Goal: Complete application form: Complete application form

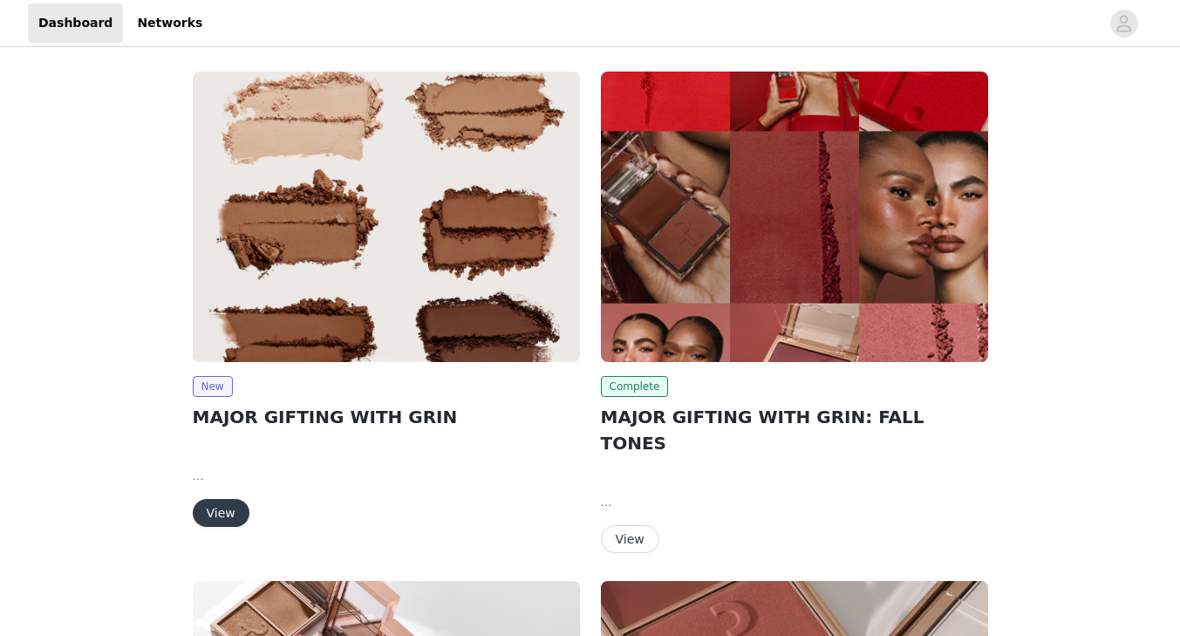
click at [229, 521] on button "View" at bounding box center [221, 513] width 57 height 28
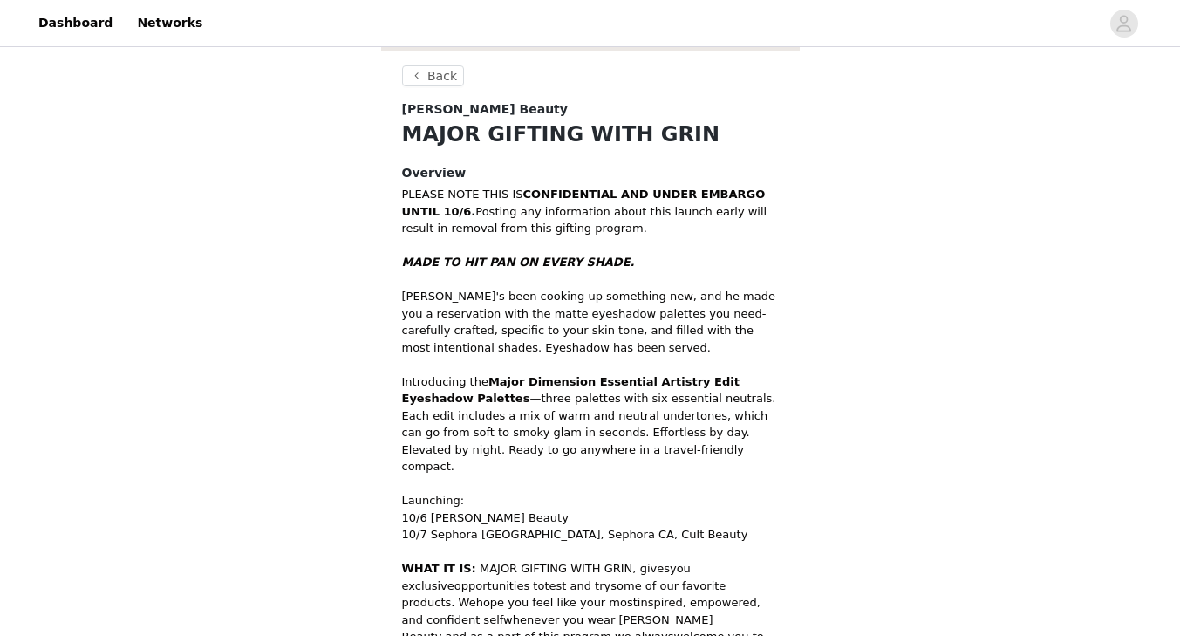
scroll to position [598, 0]
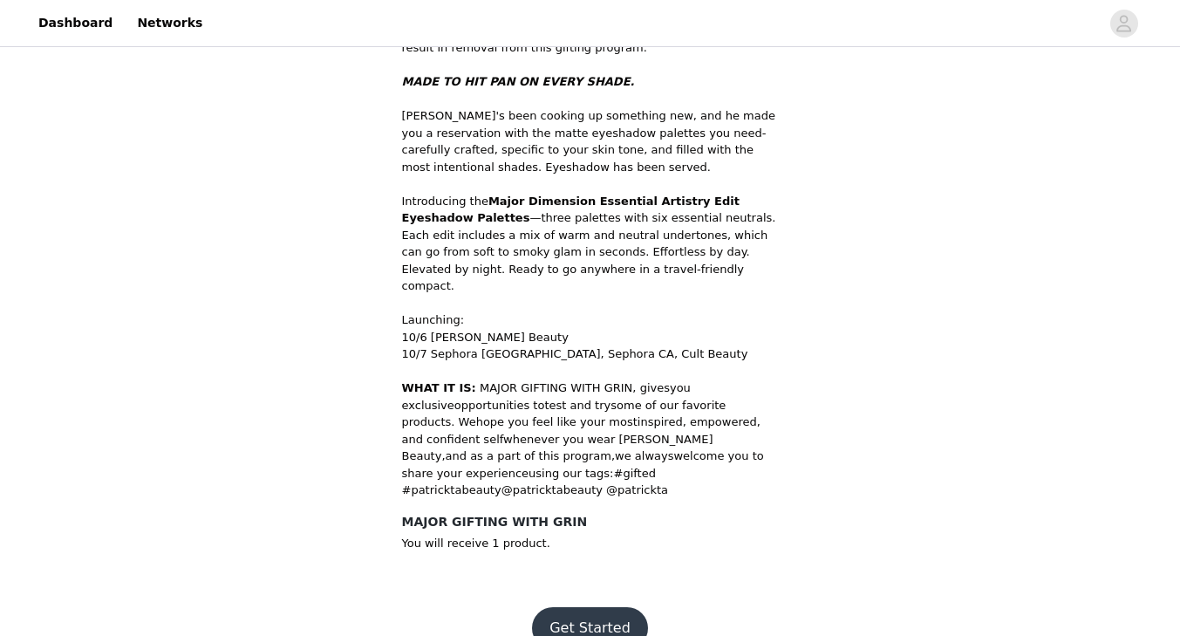
click at [559, 607] on button "Get Started" at bounding box center [590, 628] width 116 height 42
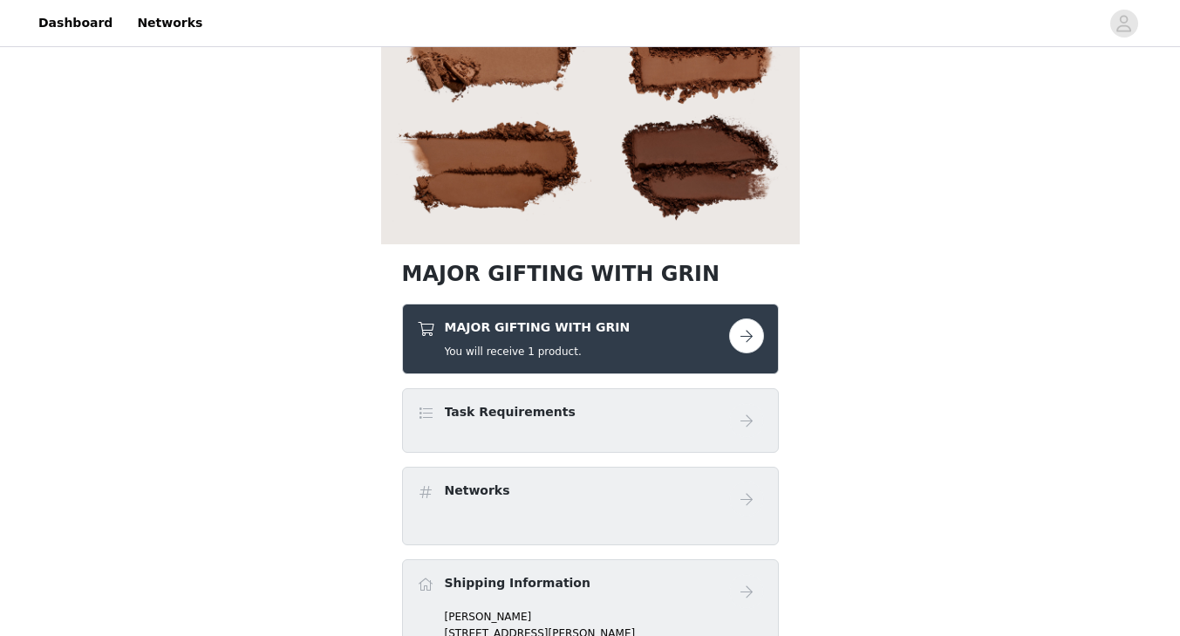
scroll to position [227, 0]
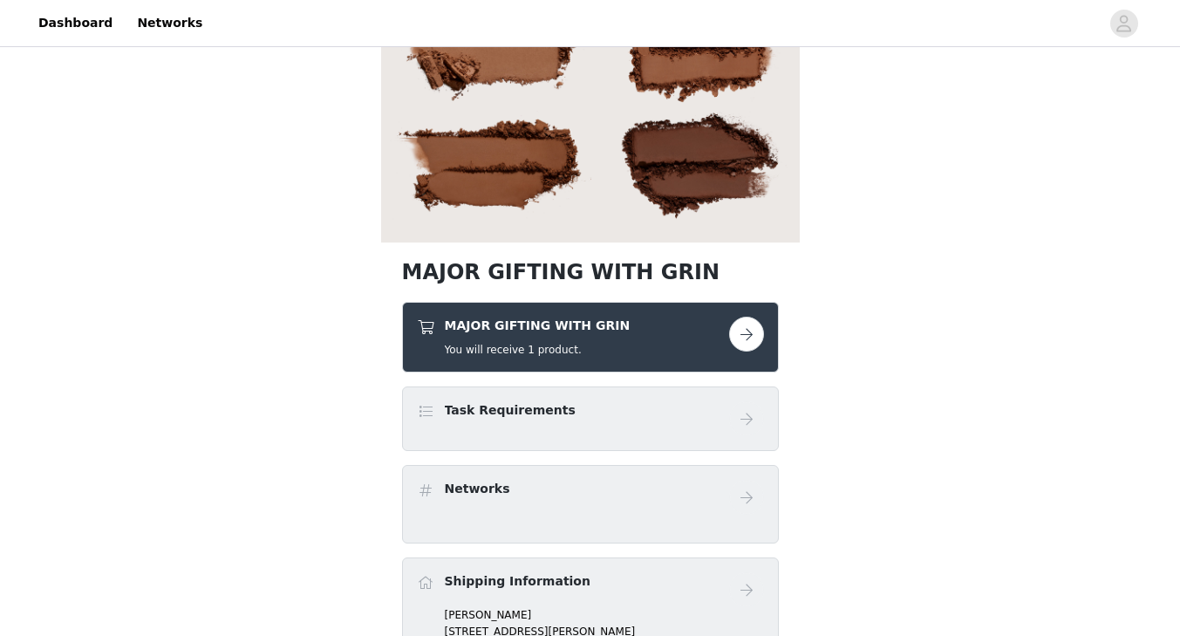
click at [576, 339] on div "MAJOR GIFTING WITH GRIN You will receive 1 product." at bounding box center [538, 337] width 186 height 41
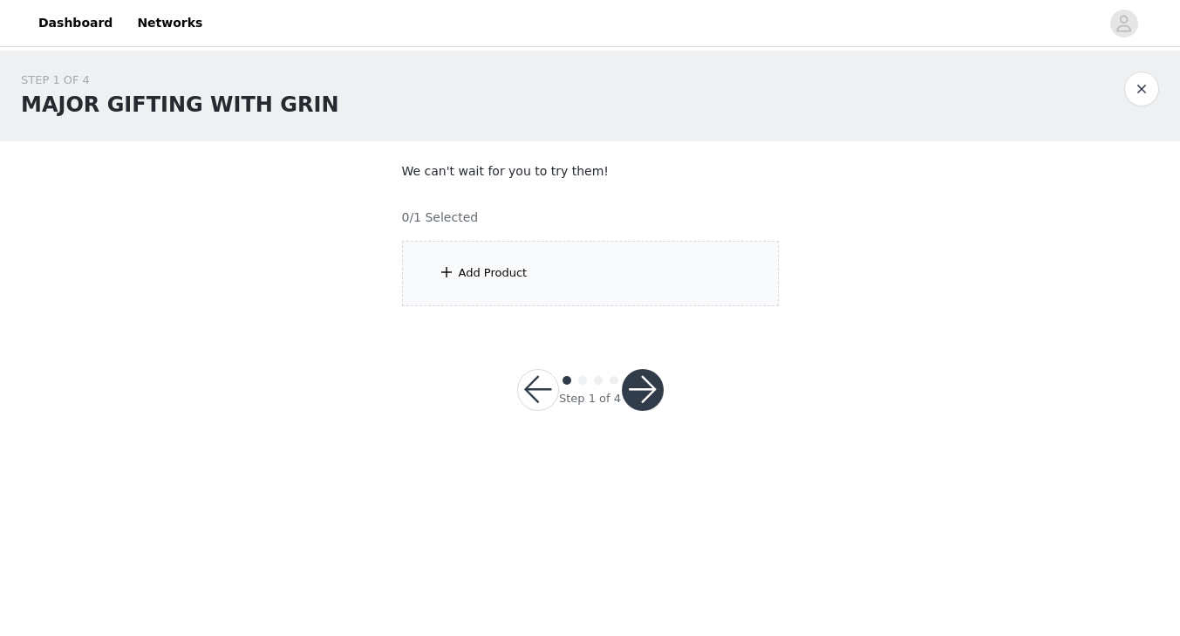
click at [561, 274] on div "Add Product" at bounding box center [590, 273] width 377 height 65
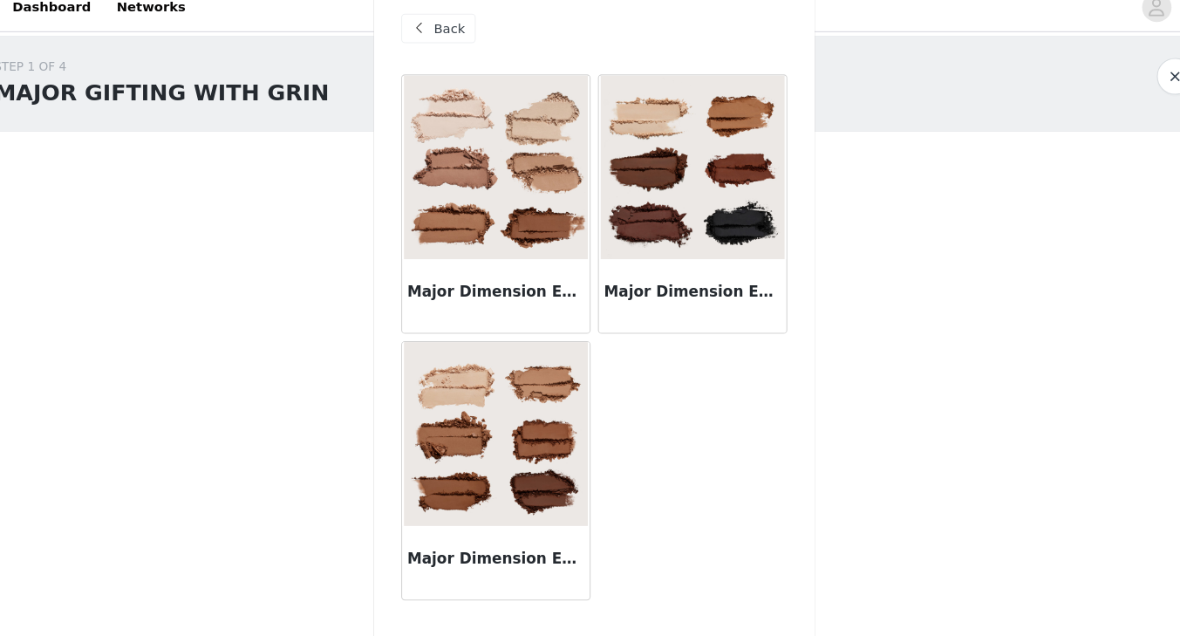
click at [529, 296] on h3 "Major Dimension Essential Artistry Edit Eyeshadow Palette - Light" at bounding box center [498, 294] width 168 height 21
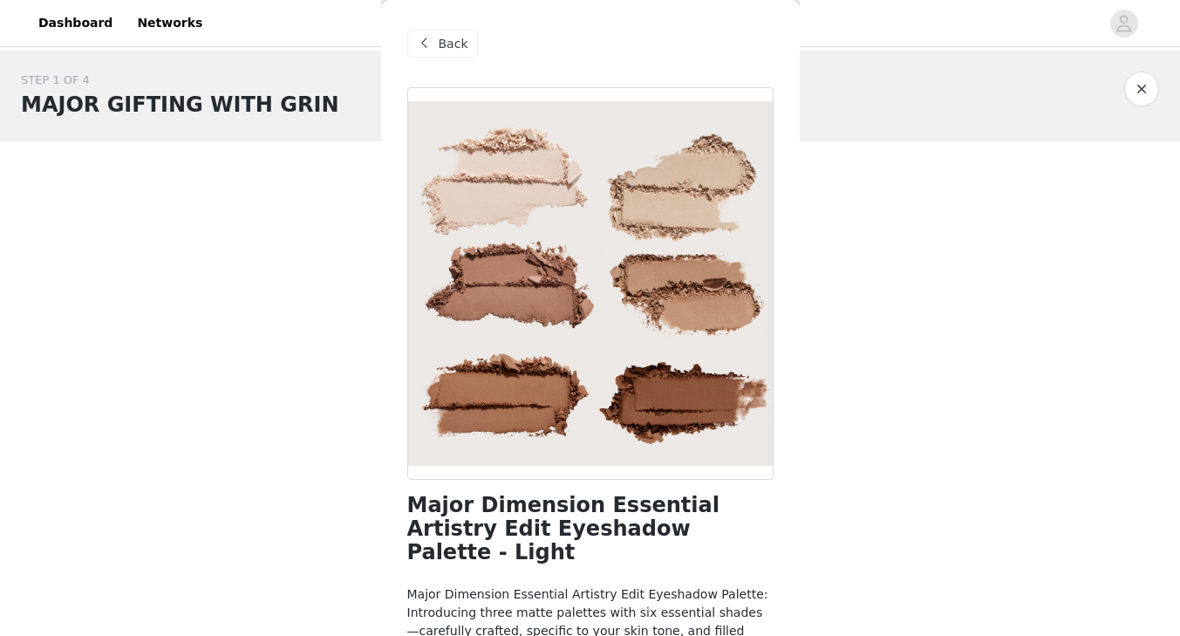
click at [439, 40] on span "Back" at bounding box center [454, 44] width 30 height 18
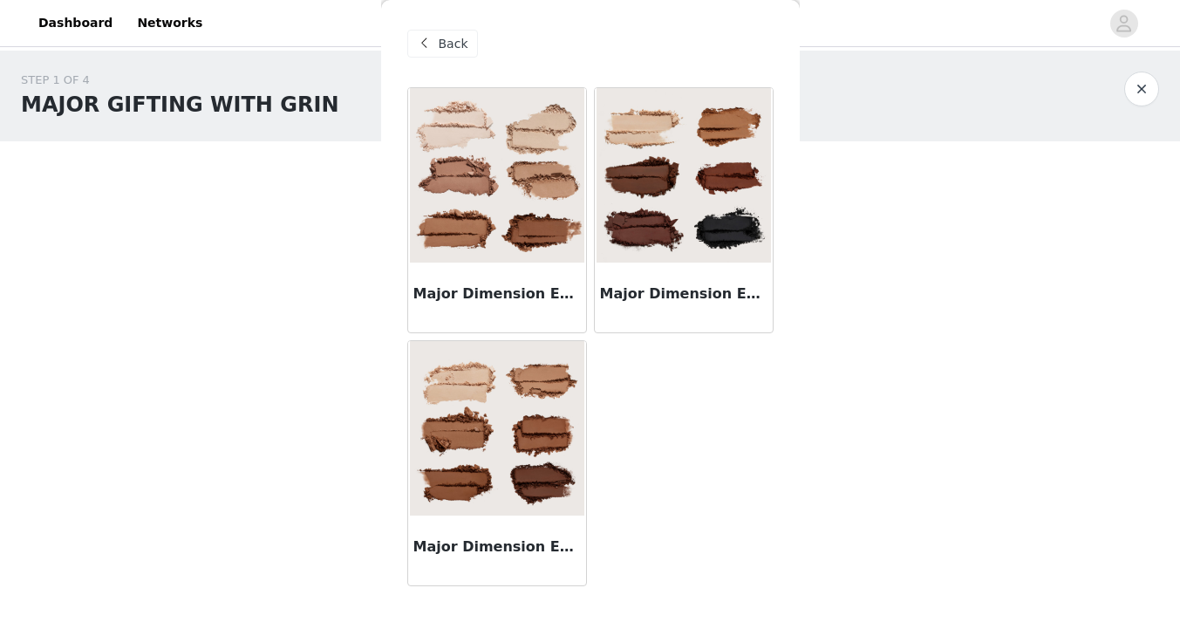
click at [473, 413] on img at bounding box center [497, 428] width 174 height 174
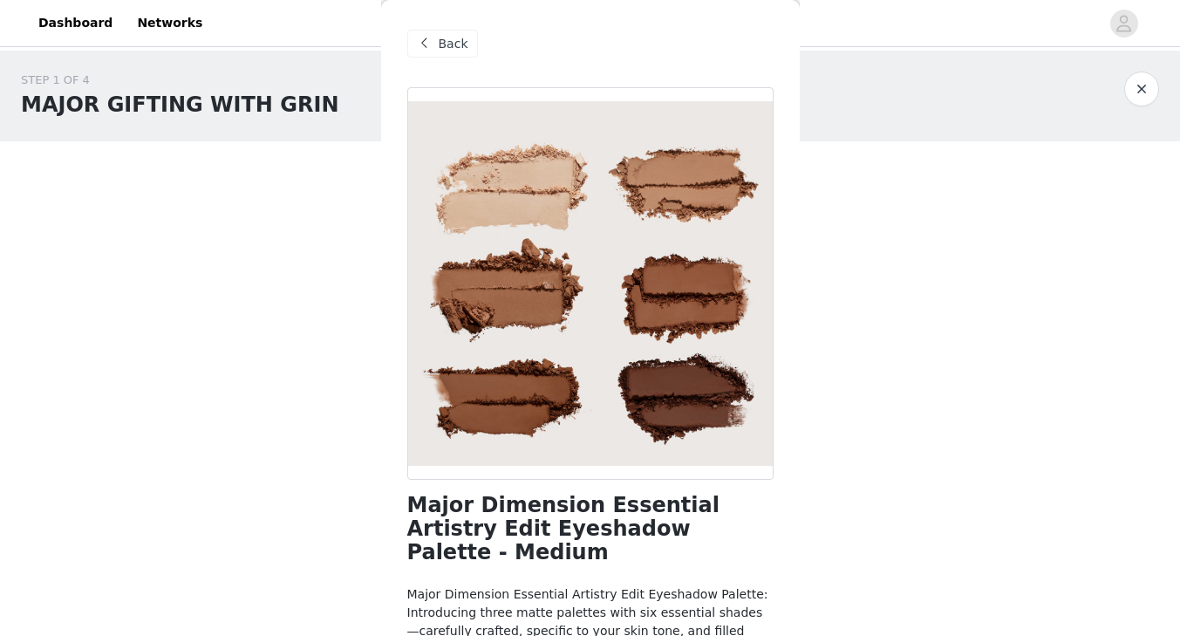
click at [452, 50] on span "Back" at bounding box center [454, 44] width 30 height 18
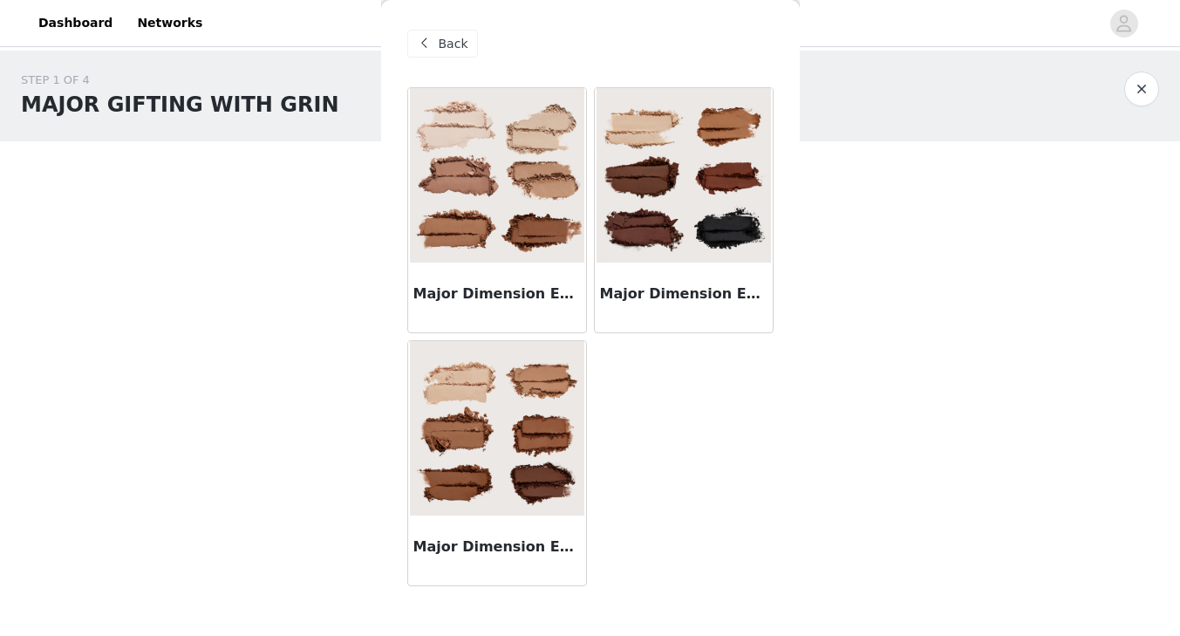
click at [704, 176] on img at bounding box center [684, 175] width 174 height 174
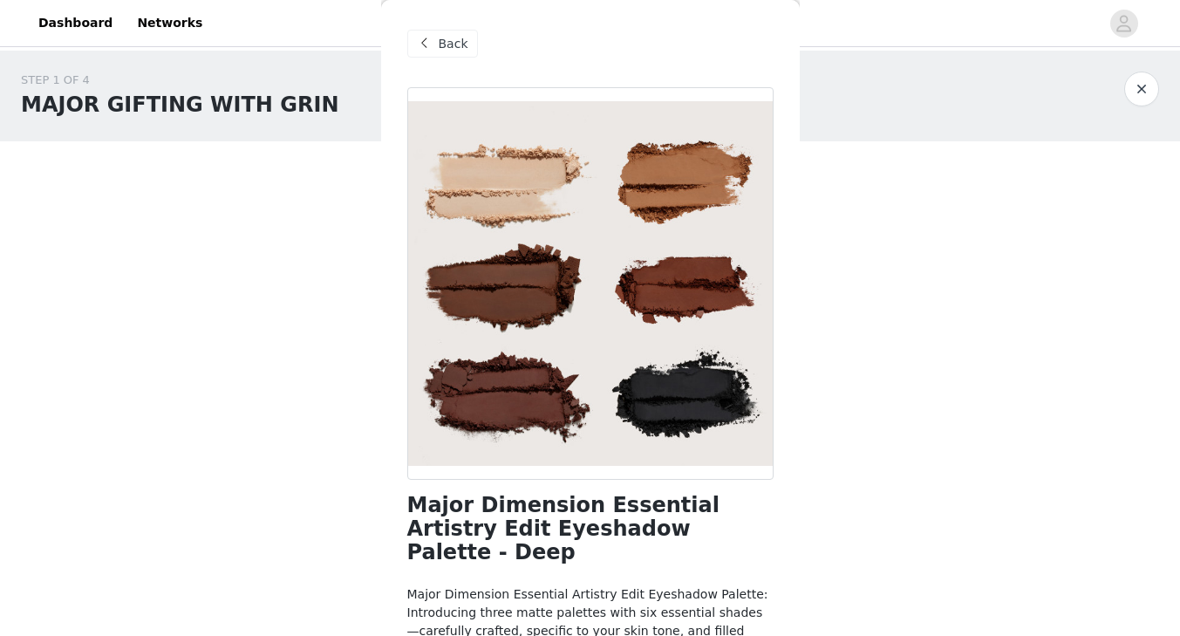
click at [441, 59] on div "Back" at bounding box center [590, 43] width 366 height 87
click at [445, 45] on span "Back" at bounding box center [454, 44] width 30 height 18
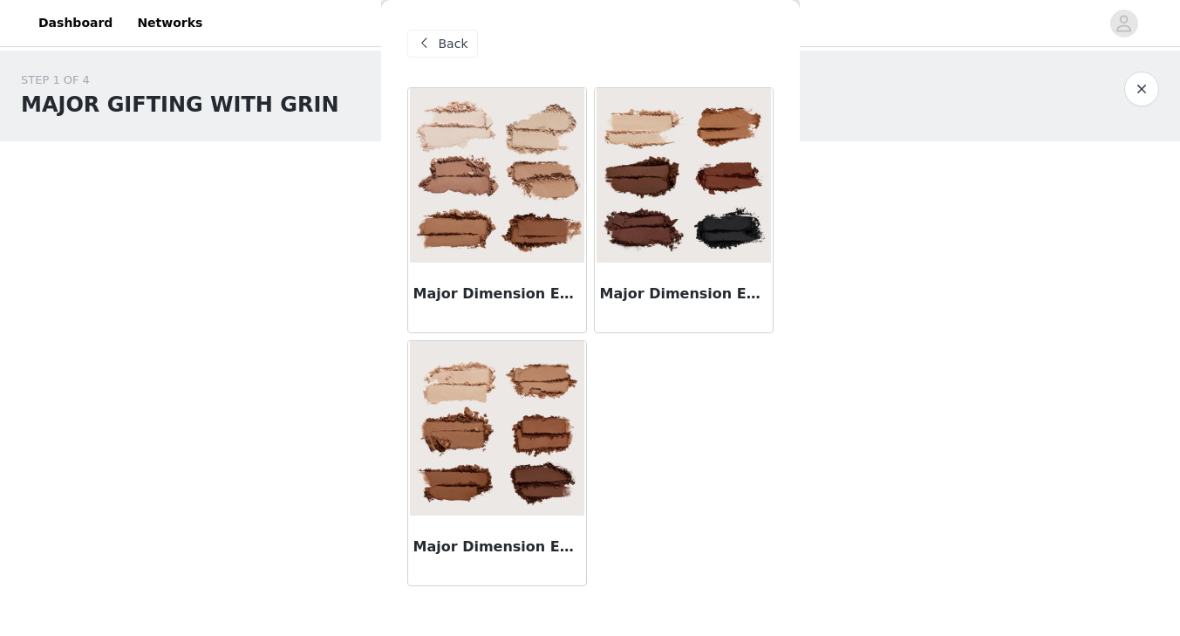
click at [501, 412] on img at bounding box center [497, 428] width 174 height 174
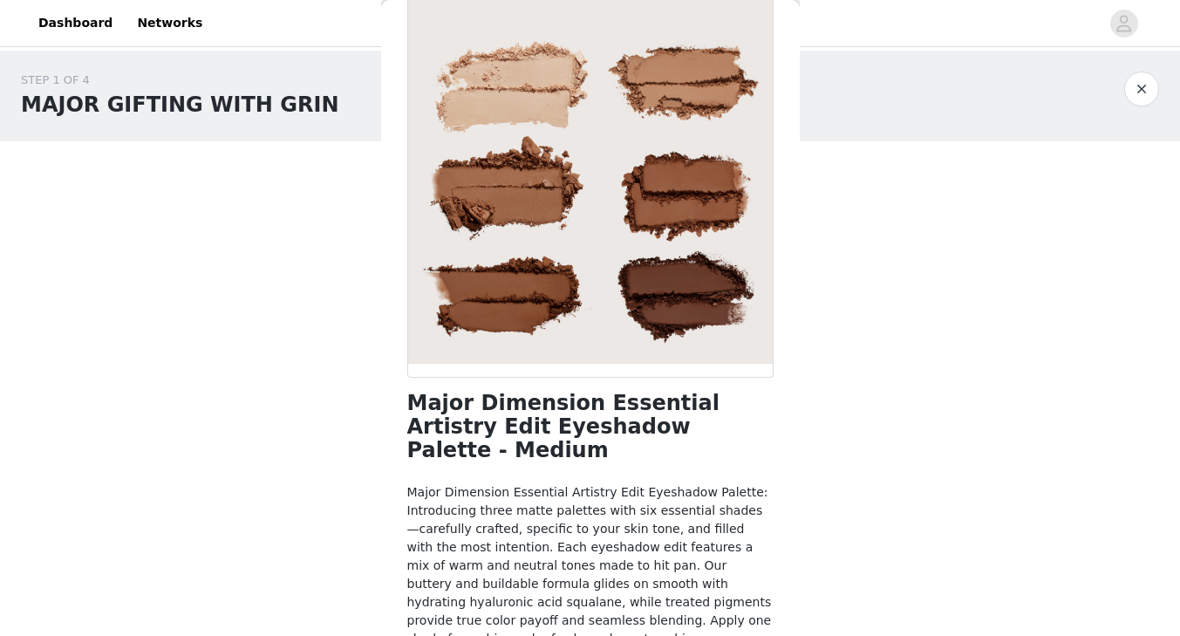
scroll to position [164, 0]
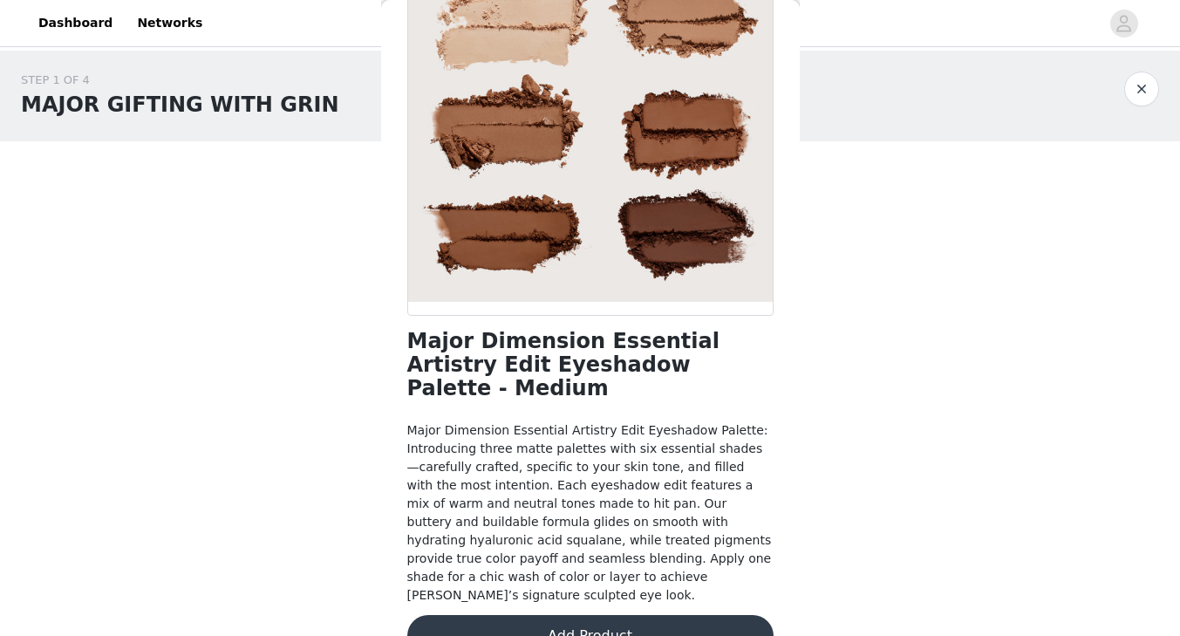
click at [599, 615] on button "Add Product" at bounding box center [590, 636] width 366 height 42
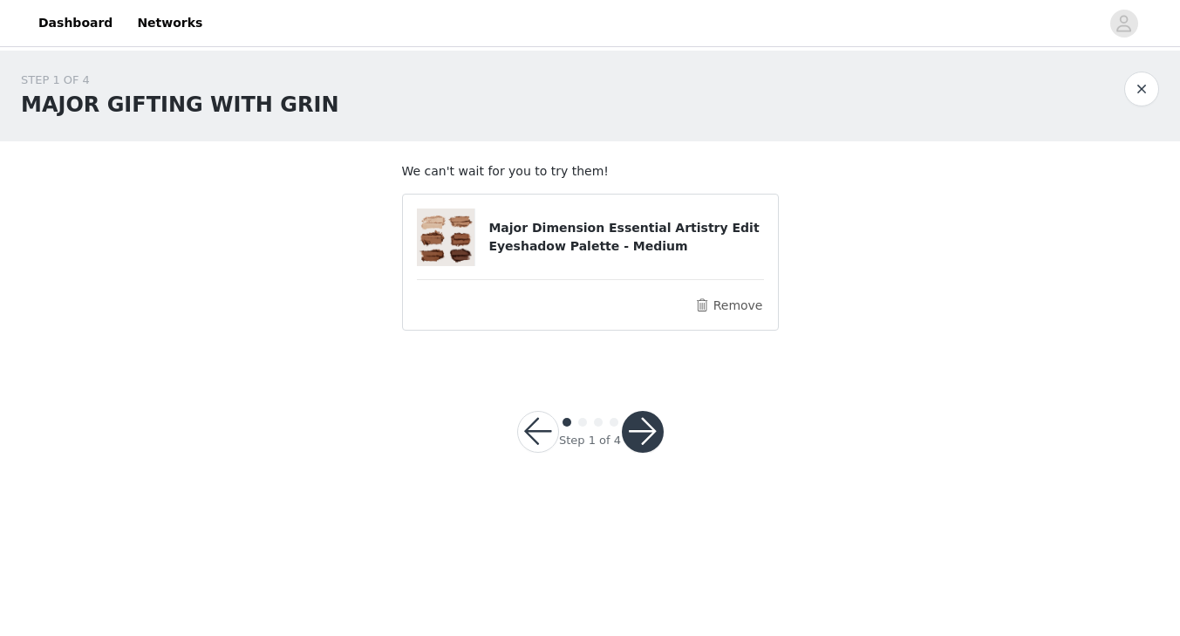
click at [651, 430] on button "button" at bounding box center [643, 432] width 42 height 42
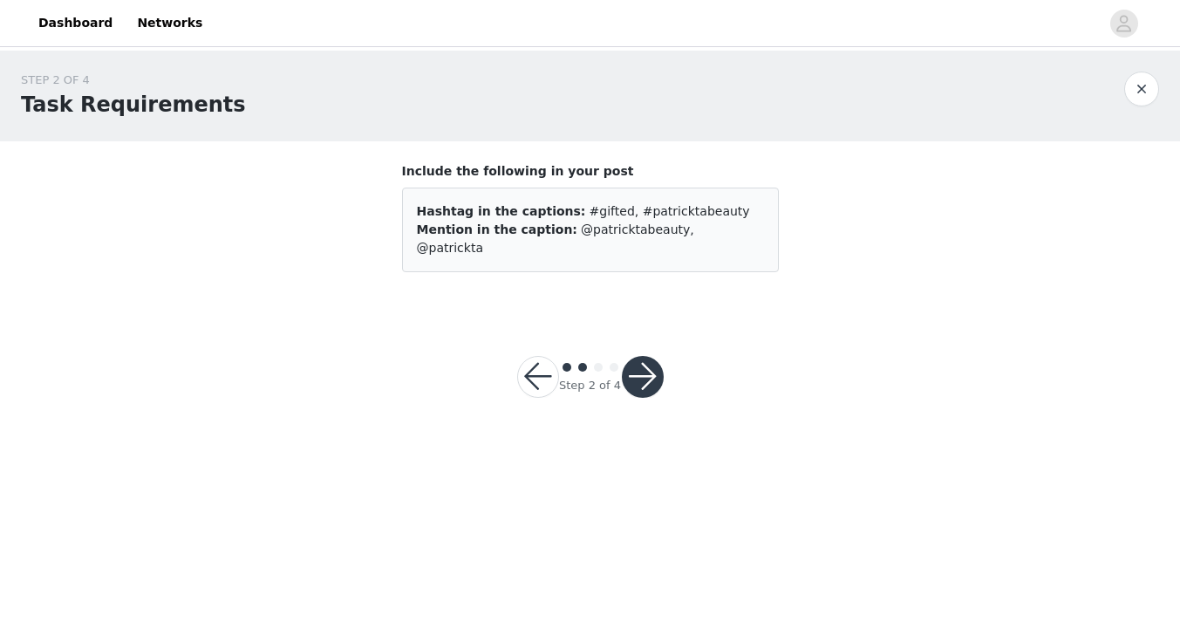
click at [641, 356] on button "button" at bounding box center [643, 377] width 42 height 42
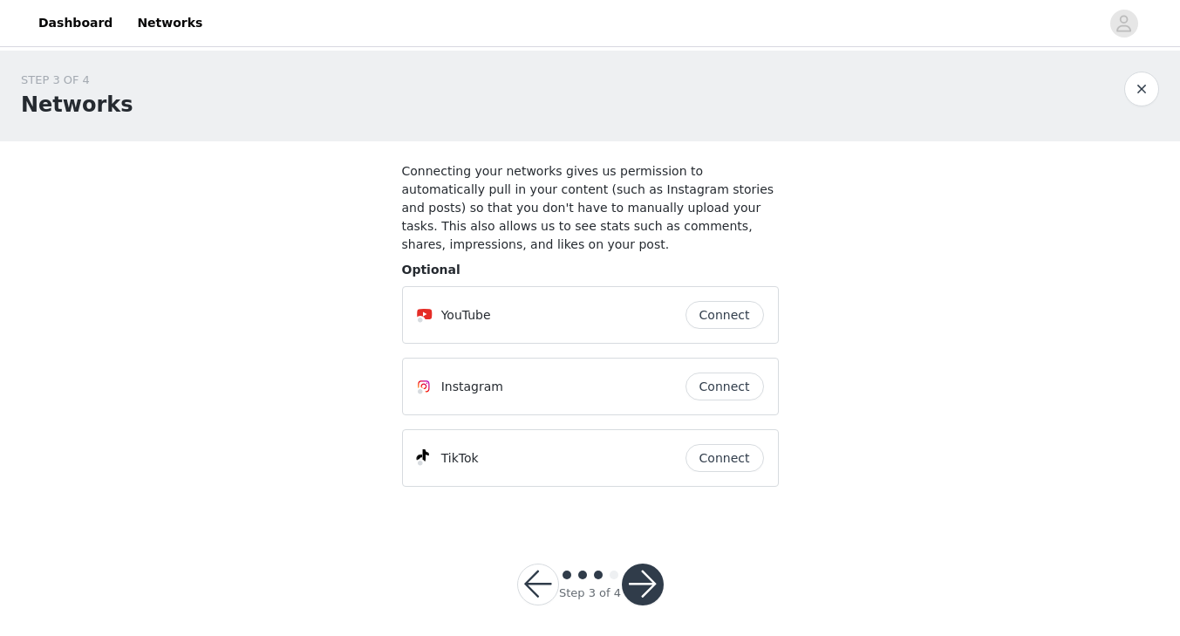
click at [707, 387] on button "Connect" at bounding box center [725, 387] width 79 height 28
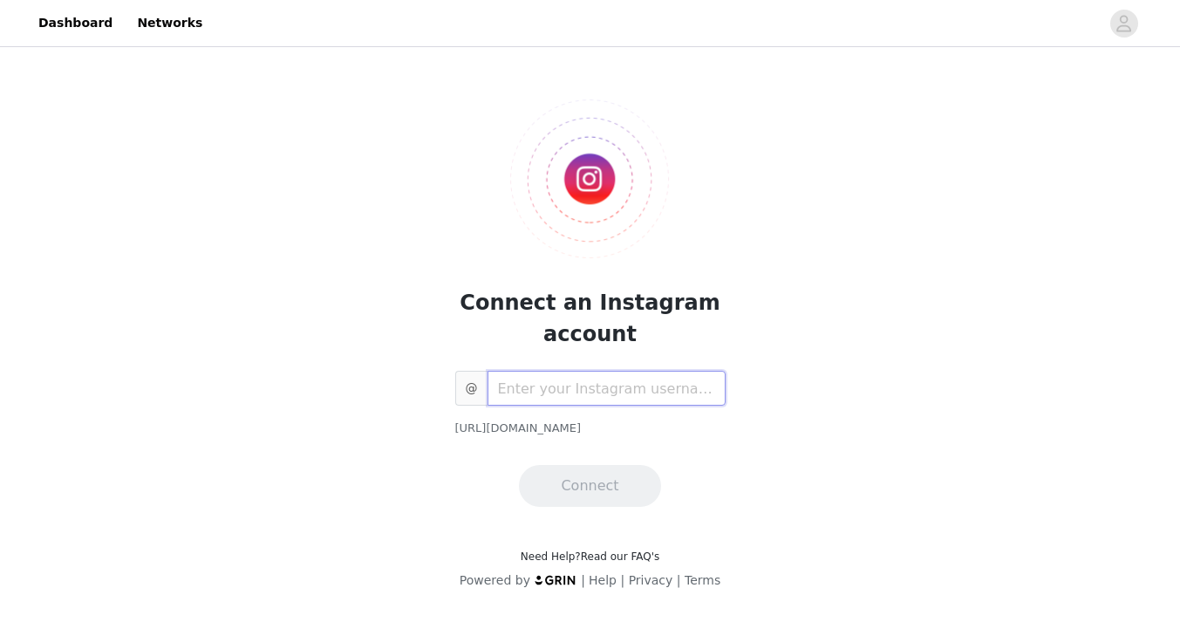
click at [632, 388] on input "text" at bounding box center [607, 388] width 238 height 35
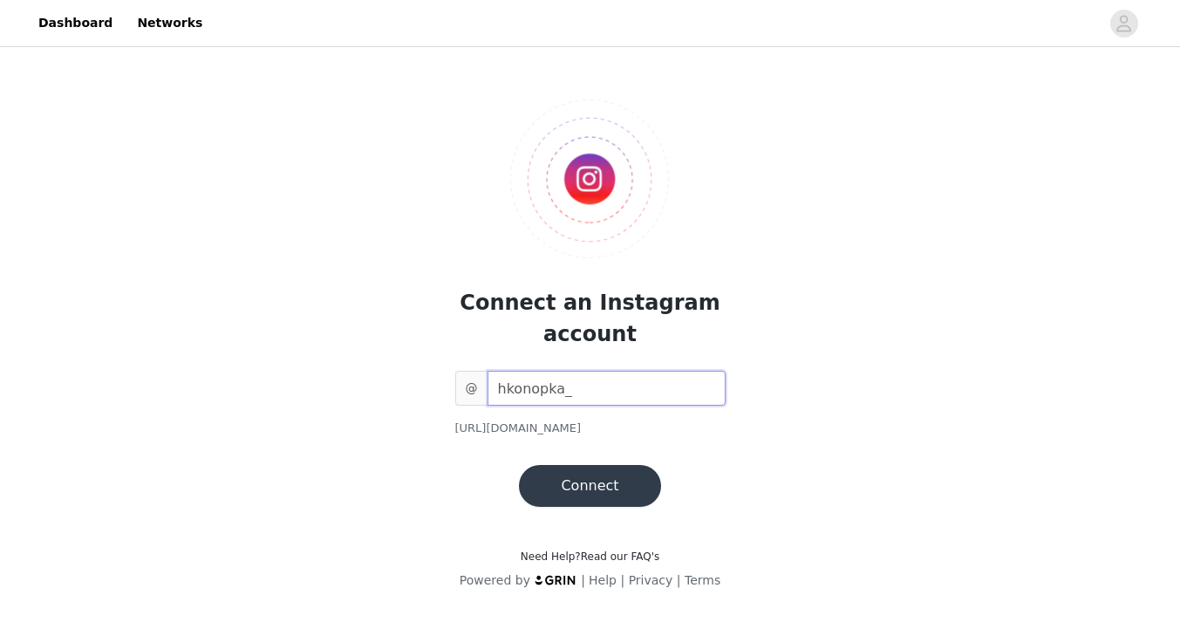
type input "hkonopka_"
click at [613, 506] on section "Connect an Instagram account @ hkonopka_ [URL][DOMAIN_NAME] Connect" at bounding box center [590, 289] width 419 height 477
click at [621, 482] on button "Connect" at bounding box center [589, 486] width 141 height 42
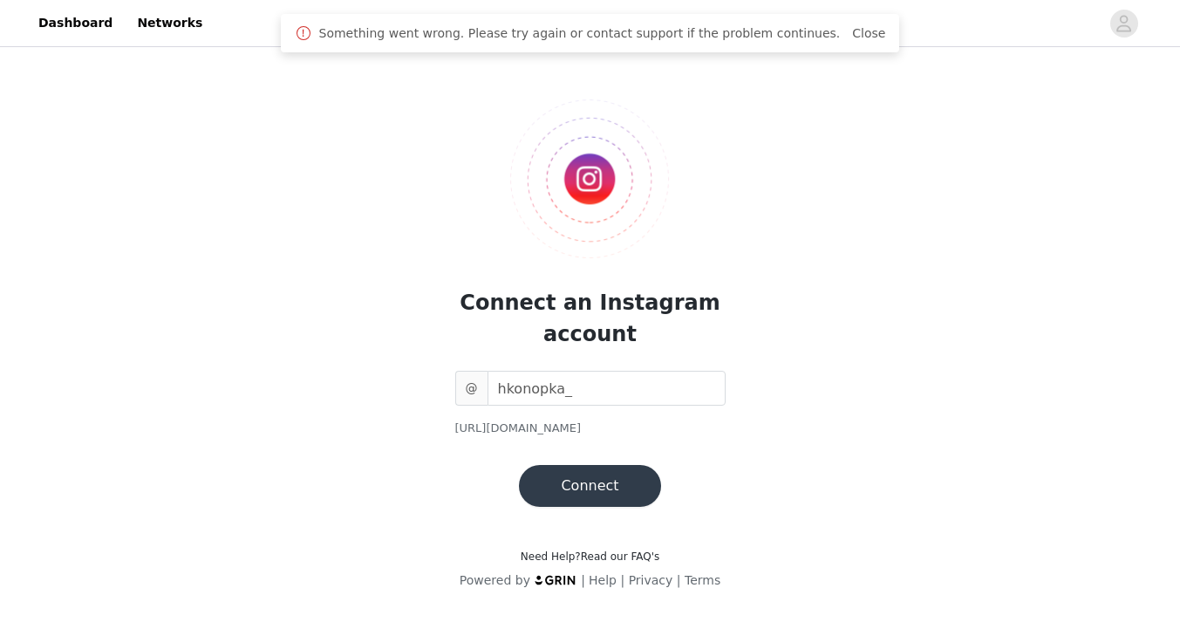
click at [604, 491] on button "Connect" at bounding box center [589, 486] width 141 height 42
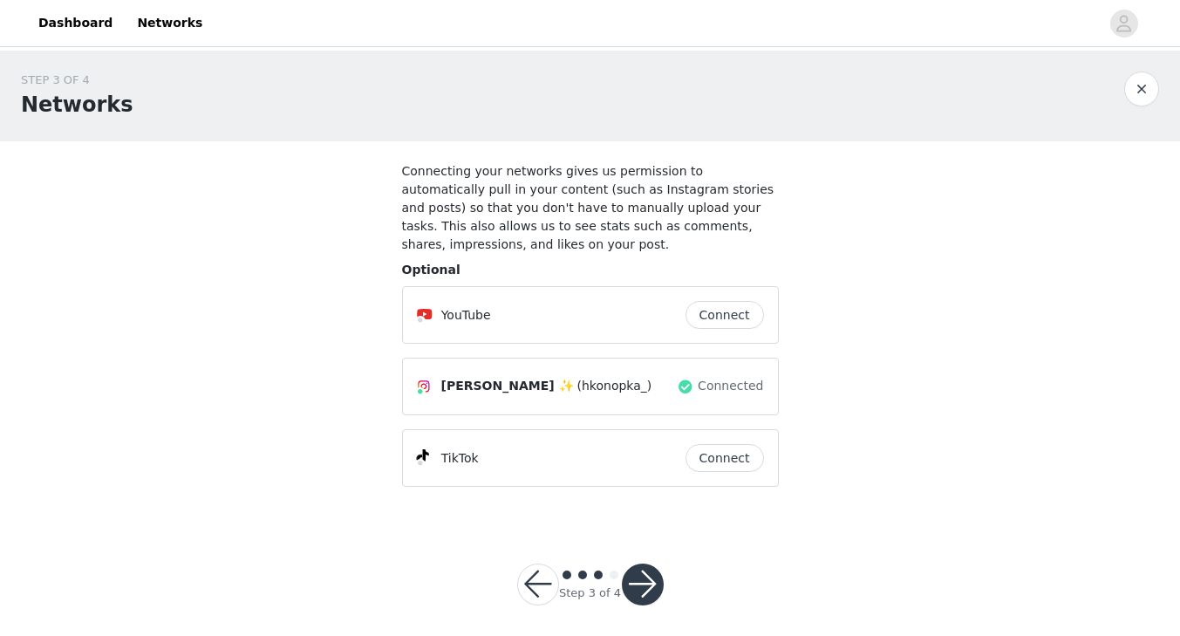
click at [748, 468] on button "Connect" at bounding box center [725, 458] width 79 height 28
click at [643, 582] on button "button" at bounding box center [643, 585] width 42 height 42
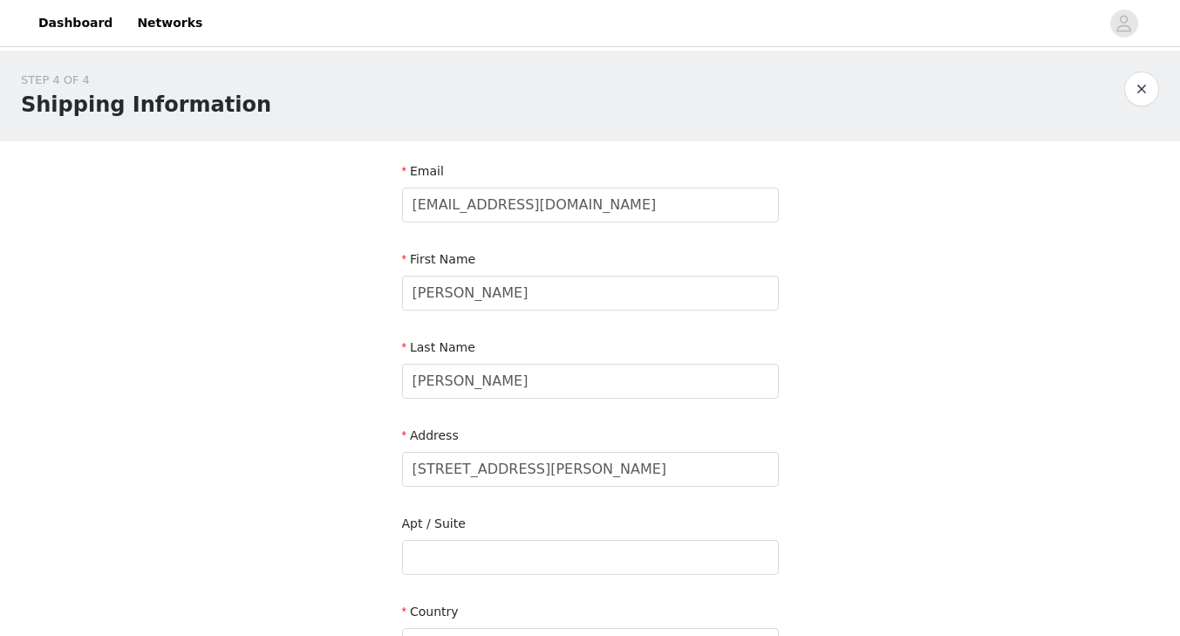
click at [674, 223] on div "Email [EMAIL_ADDRESS][DOMAIN_NAME]" at bounding box center [590, 195] width 377 height 67
click at [674, 213] on input "[EMAIL_ADDRESS][DOMAIN_NAME]" at bounding box center [590, 205] width 377 height 35
click at [674, 212] on input "[EMAIL_ADDRESS][DOMAIN_NAME]" at bounding box center [590, 205] width 377 height 35
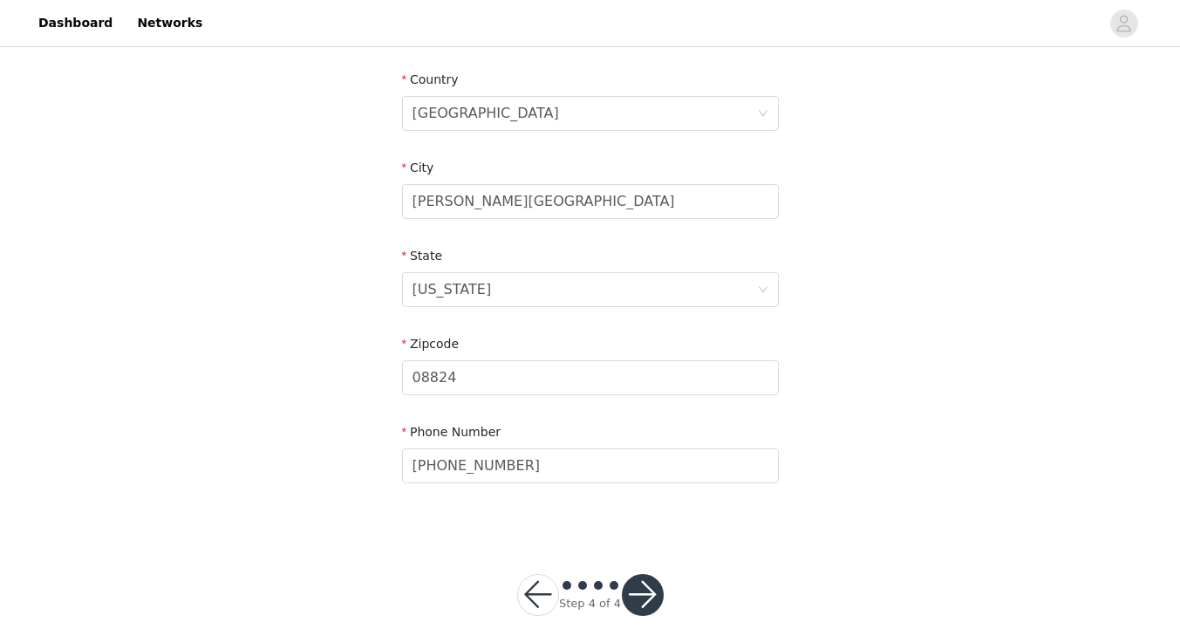
scroll to position [553, 0]
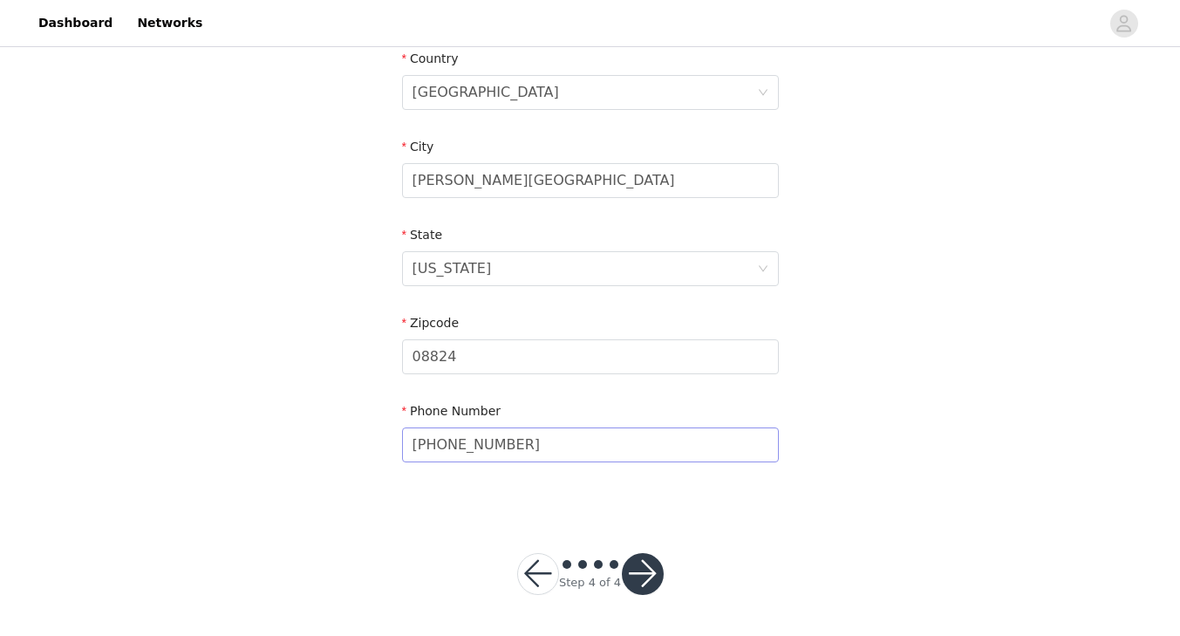
type input "[EMAIL_ADDRESS][PERSON_NAME][DOMAIN_NAME]"
click at [630, 446] on input "[PHONE_NUMBER]" at bounding box center [590, 444] width 377 height 35
type input "7328503795"
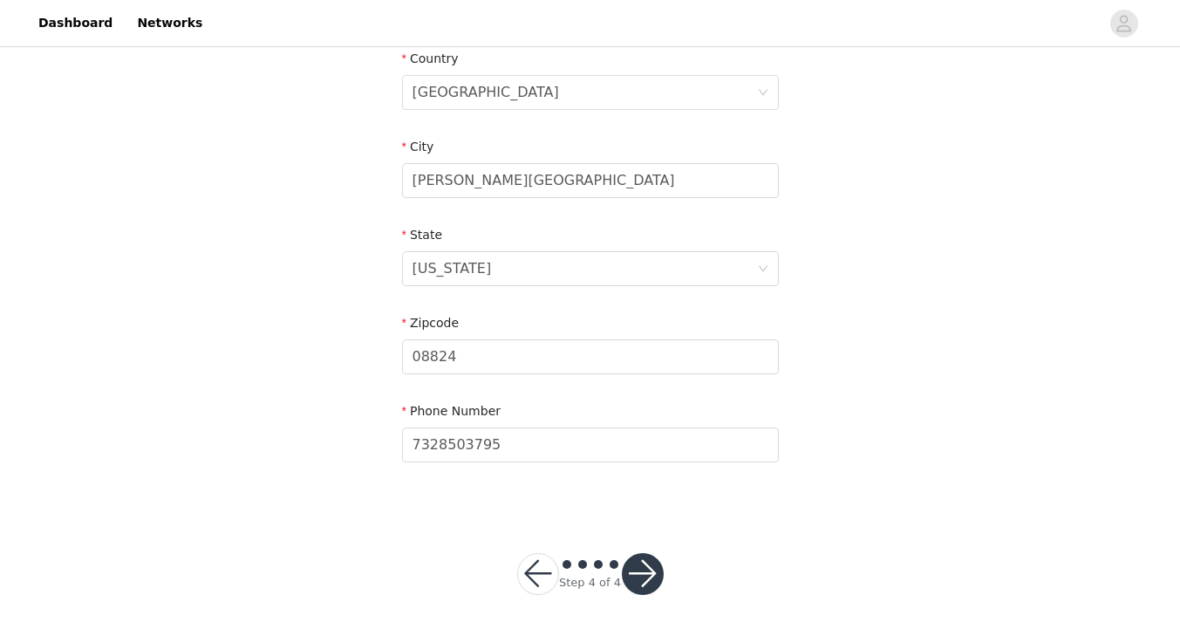
click at [646, 569] on button "button" at bounding box center [643, 574] width 42 height 42
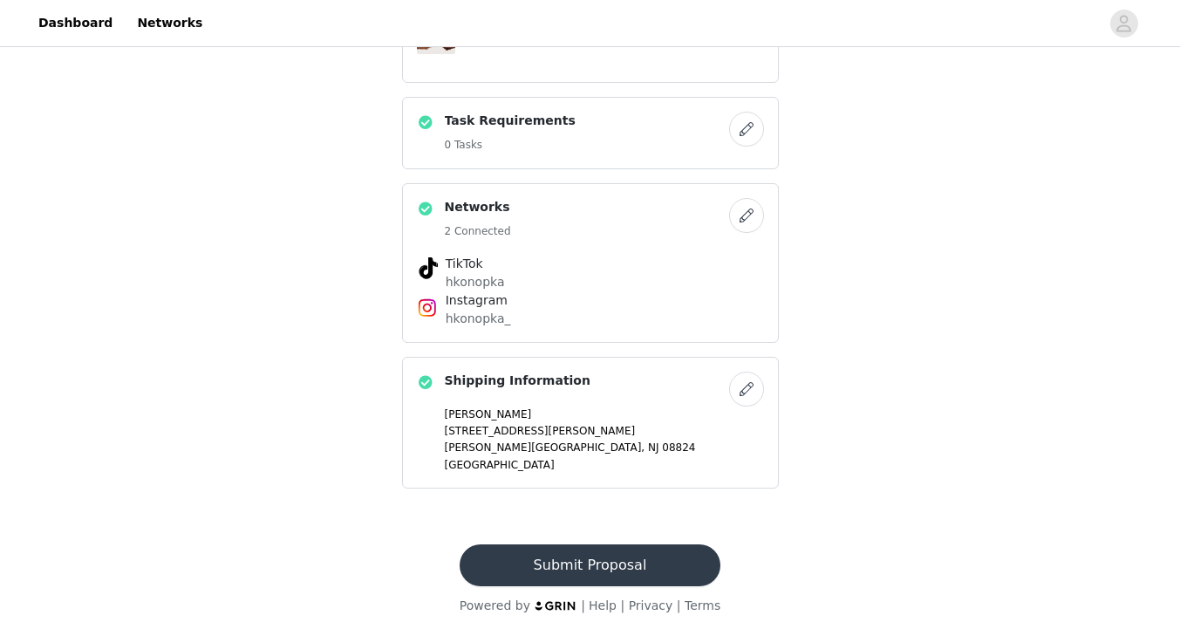
click at [546, 559] on button "Submit Proposal" at bounding box center [590, 565] width 261 height 42
